Goal: Find specific page/section: Find specific page/section

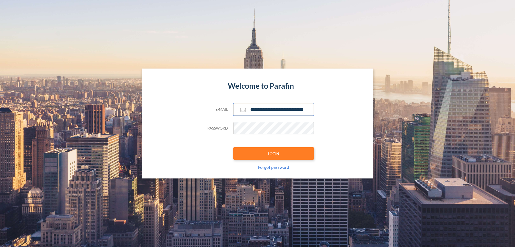
type input "**********"
click at [274, 153] on button "LOGIN" at bounding box center [273, 153] width 81 height 12
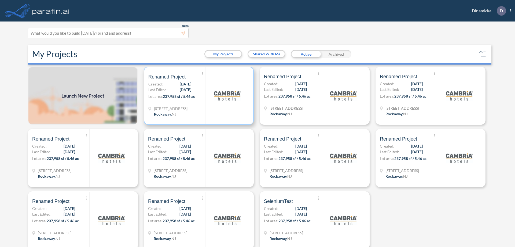
scroll to position [1, 0]
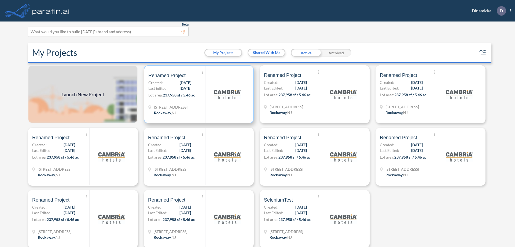
click at [198, 94] on p "Lot area: 237,958 sf / 5.46 ac" at bounding box center [176, 96] width 57 height 8
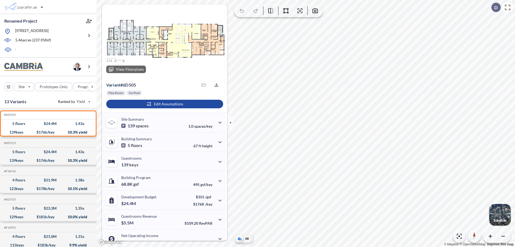
click at [164, 41] on div at bounding box center [165, 40] width 126 height 73
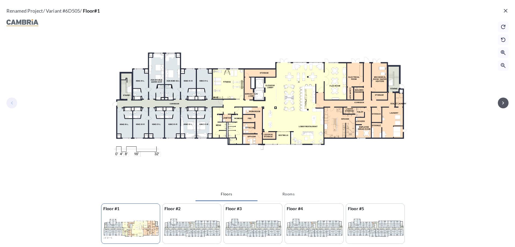
click at [503, 103] on icon "button" at bounding box center [503, 102] width 2 height 3
